Goal: Navigation & Orientation: Find specific page/section

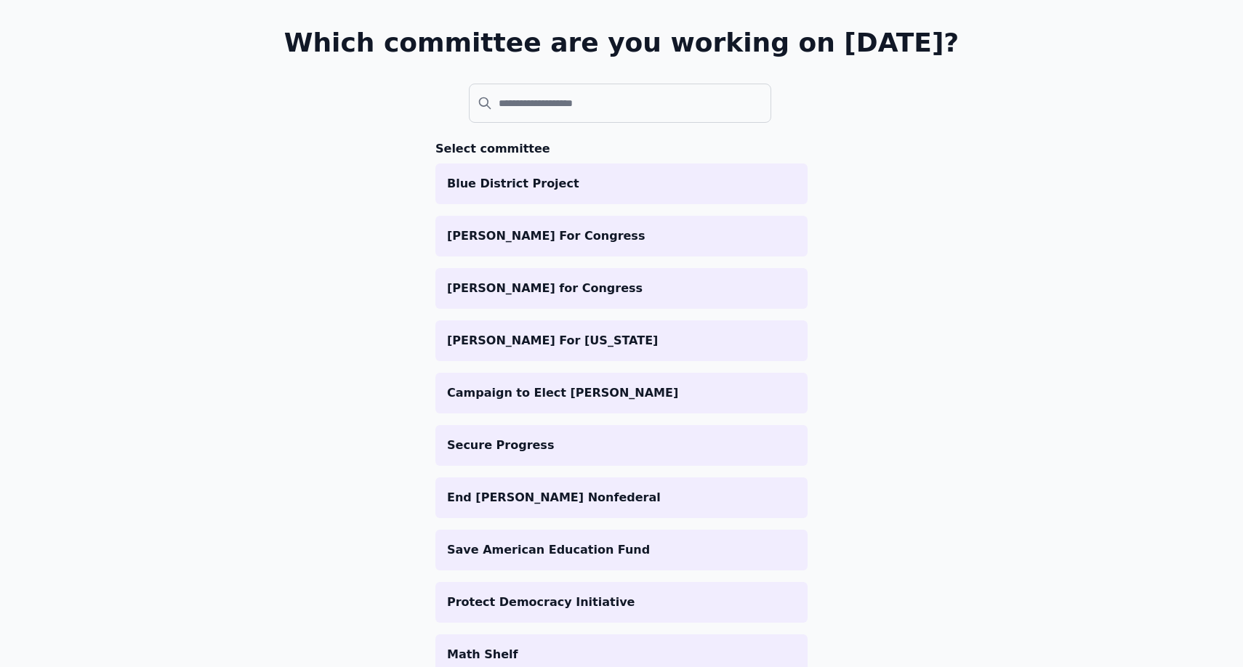
scroll to position [108, 0]
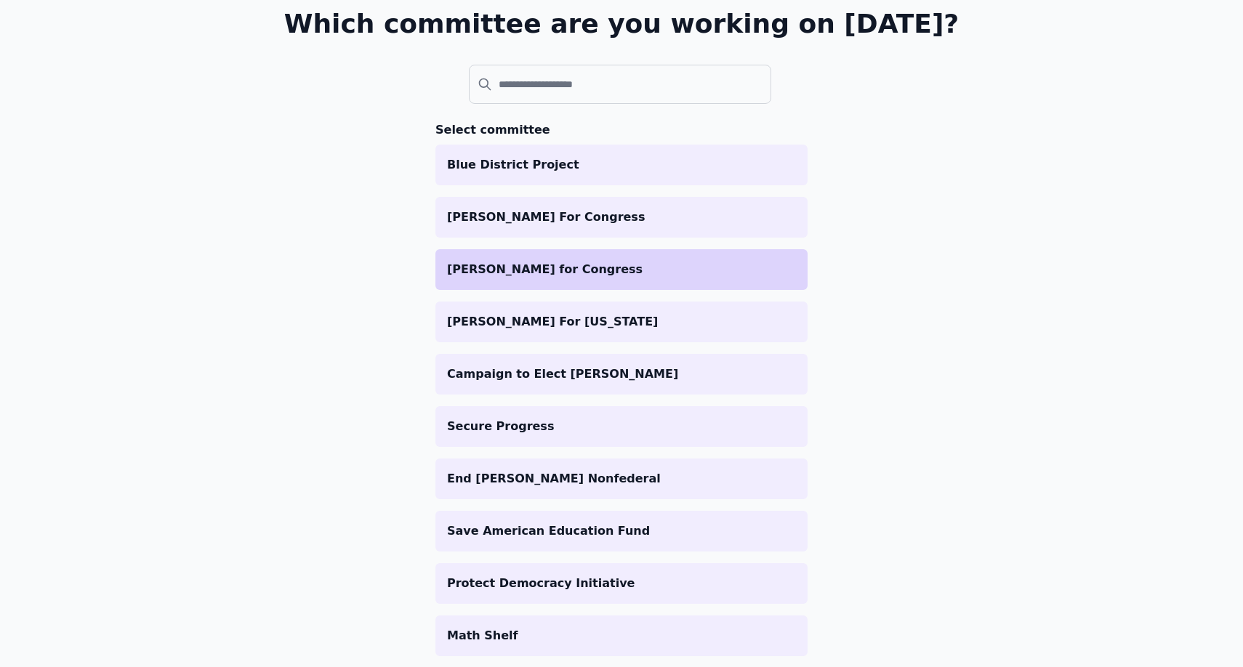
click at [578, 278] on li "[PERSON_NAME] for Congress" at bounding box center [621, 269] width 372 height 41
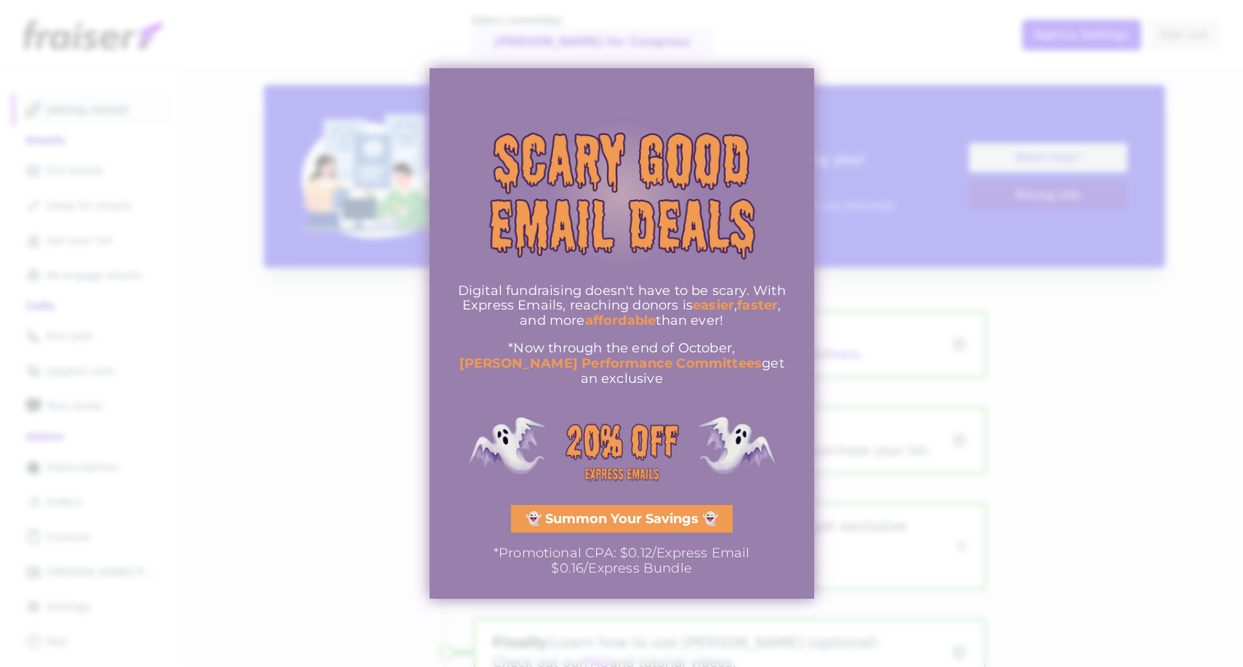
click at [836, 392] on div at bounding box center [621, 333] width 1243 height 667
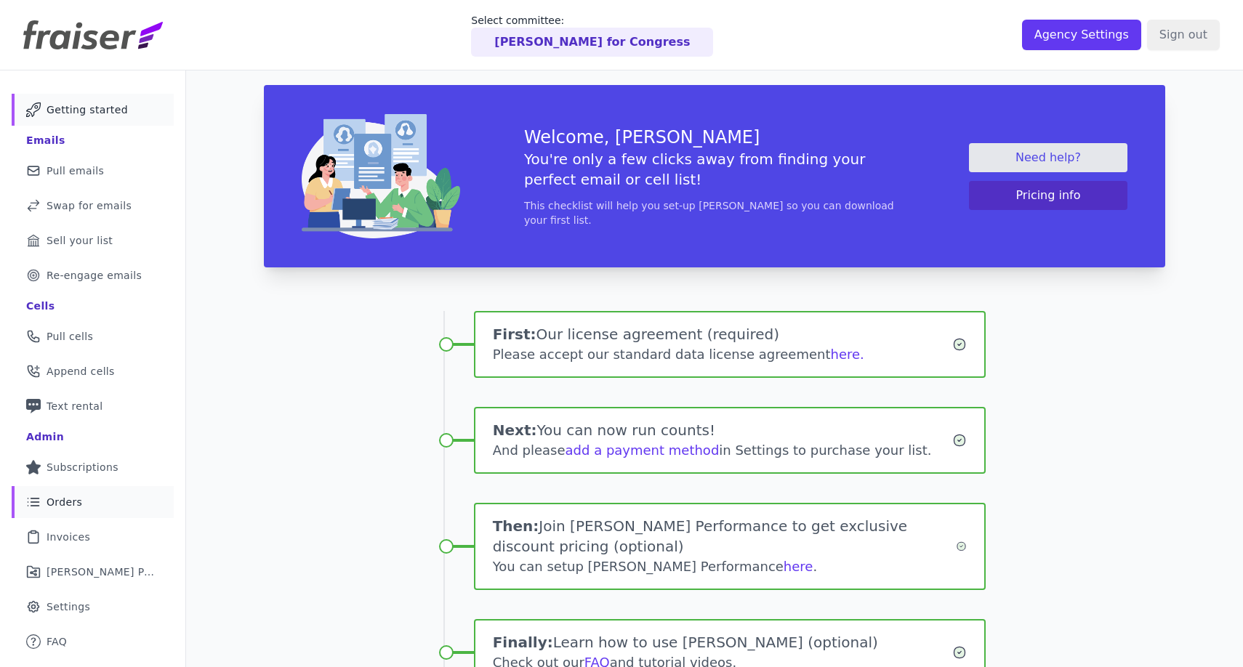
click at [114, 509] on link "List Icon Outline of bulleted list Orders" at bounding box center [93, 502] width 162 height 32
